Goal: Information Seeking & Learning: Find specific page/section

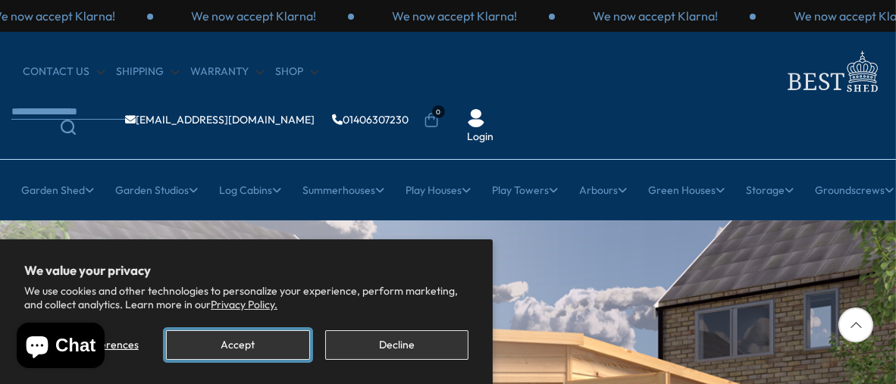
click at [218, 347] on button "Accept" at bounding box center [237, 346] width 143 height 30
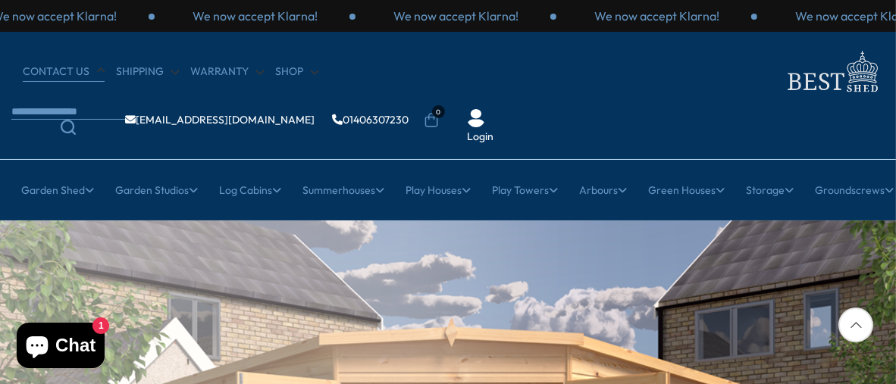
click at [63, 71] on link "CONTACT US" at bounding box center [64, 71] width 82 height 15
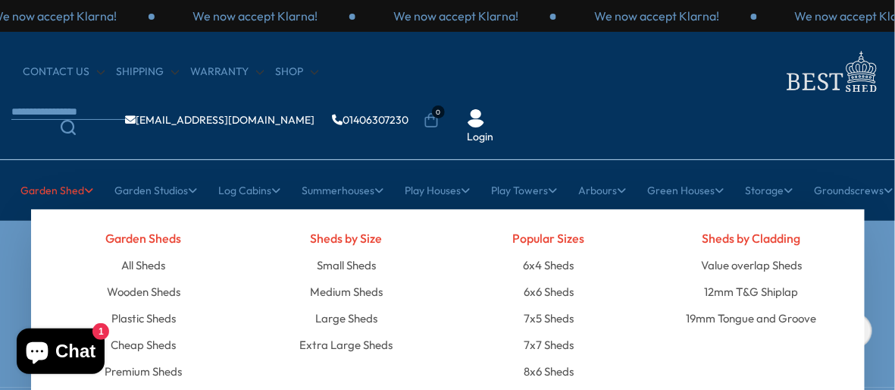
click at [85, 185] on icon at bounding box center [89, 190] width 9 height 11
click at [350, 305] on link "Large Sheds" at bounding box center [346, 318] width 62 height 27
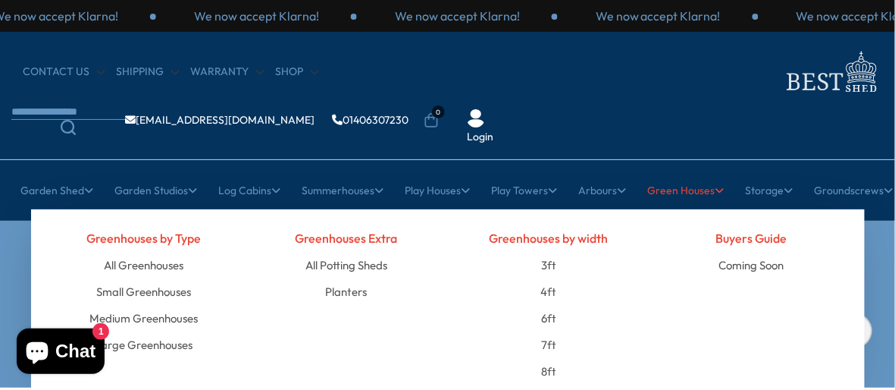
click at [645, 242] on div "Greenhouses by width 3ft 4ft 6ft 7ft 8ft" at bounding box center [549, 304] width 203 height 160
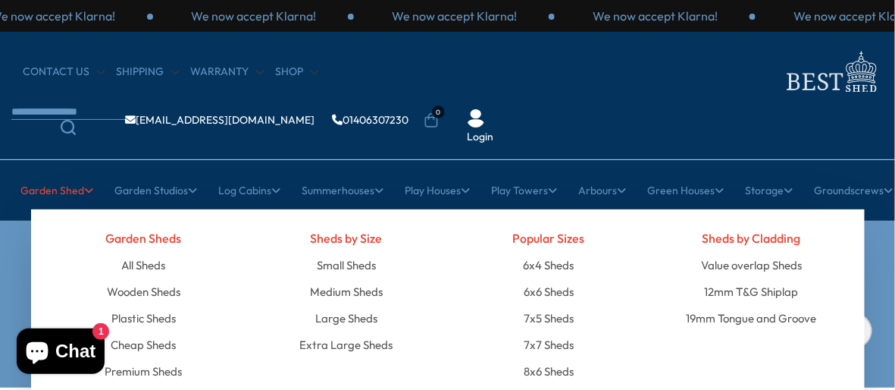
click at [77, 171] on link "Garden Shed" at bounding box center [57, 190] width 73 height 38
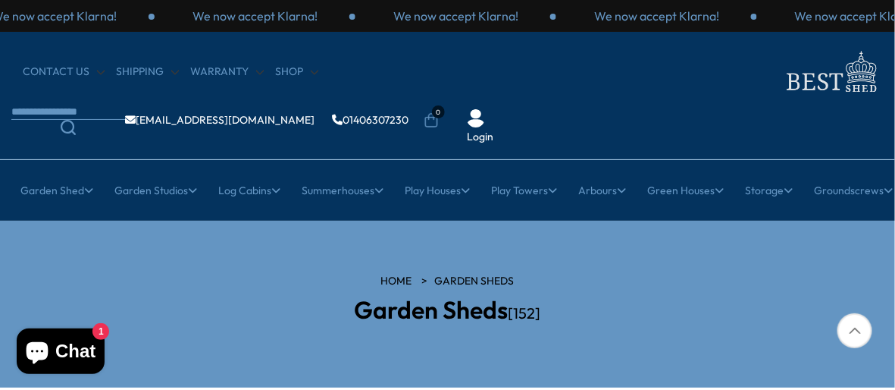
drag, startPoint x: 895, startPoint y: 56, endPoint x: 895, endPoint y: 98, distance: 41.7
click at [895, 98] on div "CONTACT US Shipping Warranty Shop info@bestshed.co.uk 01406307230 0 Login" at bounding box center [447, 96] width 895 height 128
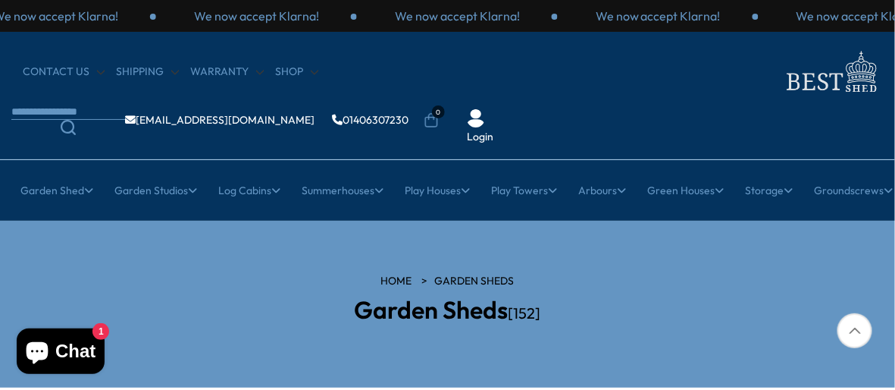
click at [868, 327] on icon at bounding box center [855, 330] width 35 height 35
click at [857, 325] on div at bounding box center [855, 330] width 35 height 35
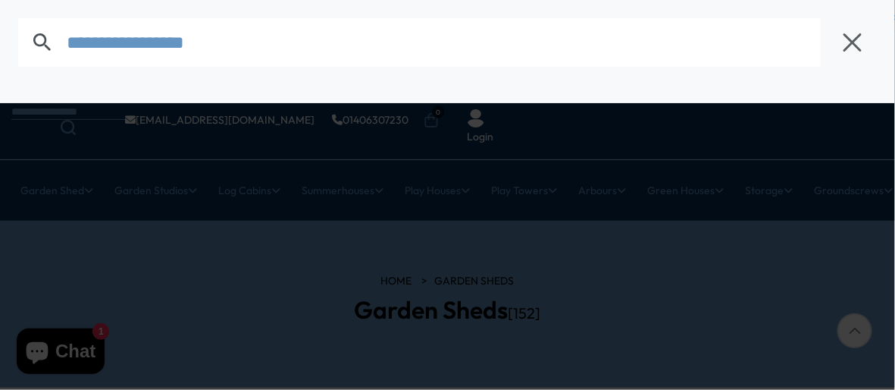
drag, startPoint x: 526, startPoint y: 67, endPoint x: 523, endPoint y: 27, distance: 39.5
click at [855, 38] on icon "button" at bounding box center [853, 42] width 23 height 23
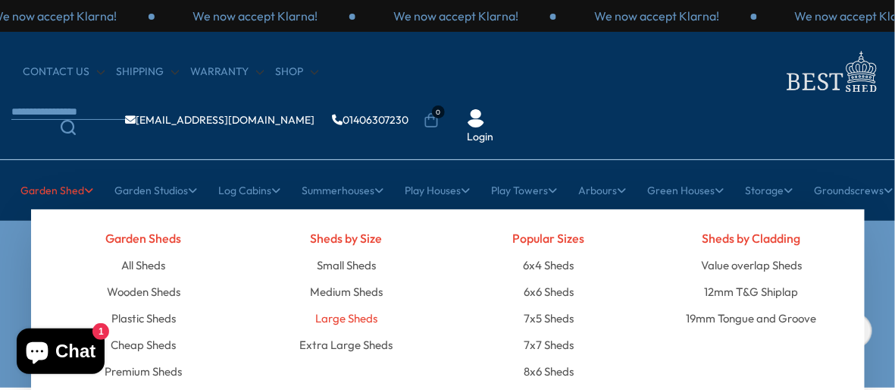
click at [349, 305] on link "Large Sheds" at bounding box center [346, 318] width 62 height 27
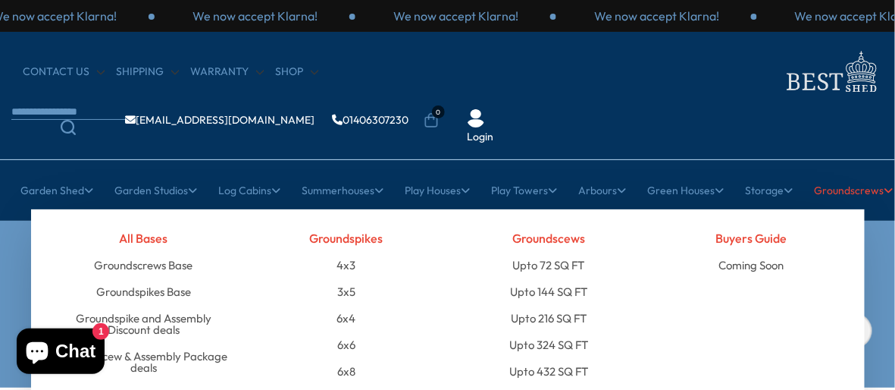
drag, startPoint x: 895, startPoint y: 122, endPoint x: 895, endPoint y: 149, distance: 26.5
click at [895, 160] on div "× [GEOGRAPHIC_DATA] [GEOGRAPHIC_DATA] All Sheds Wooden Sheds 6ft 8ft" at bounding box center [447, 190] width 895 height 61
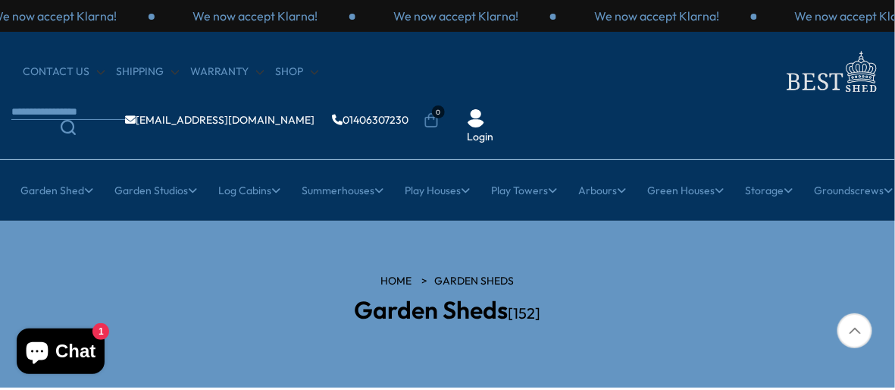
click at [852, 330] on div at bounding box center [855, 330] width 35 height 35
drag, startPoint x: 282, startPoint y: 369, endPoint x: 176, endPoint y: 359, distance: 106.6
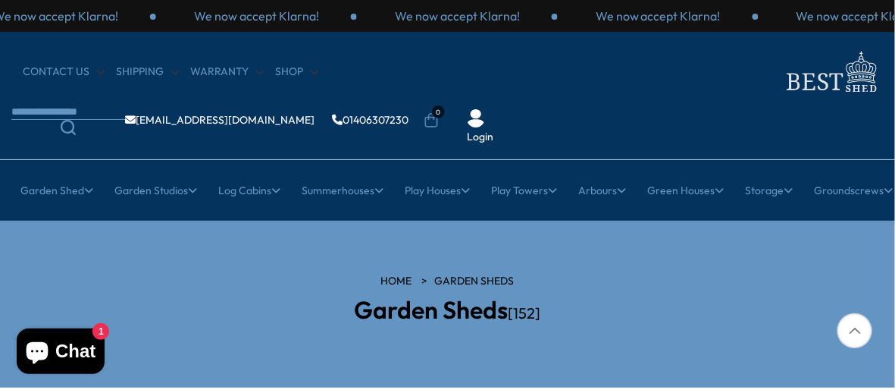
click at [174, 274] on div "HOME Garden Sheds Garden Sheds [152]" at bounding box center [447, 304] width 895 height 61
